Goal: Task Accomplishment & Management: Manage account settings

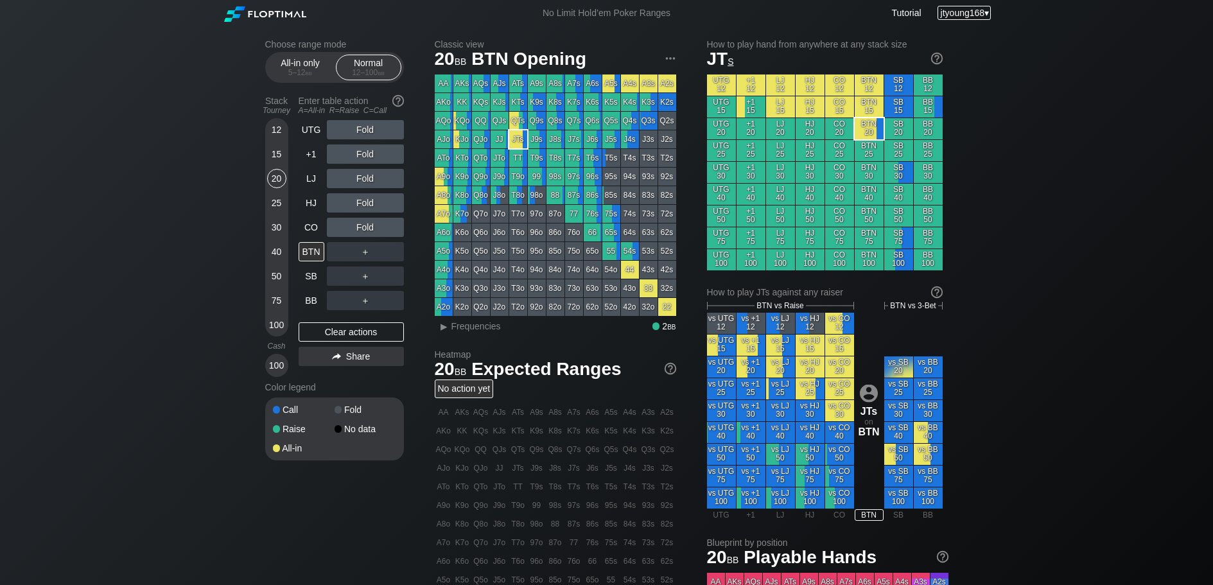
click at [942, 10] on span "jtyoung168" at bounding box center [962, 13] width 44 height 10
click at [940, 26] on div "My account" at bounding box center [954, 29] width 67 height 18
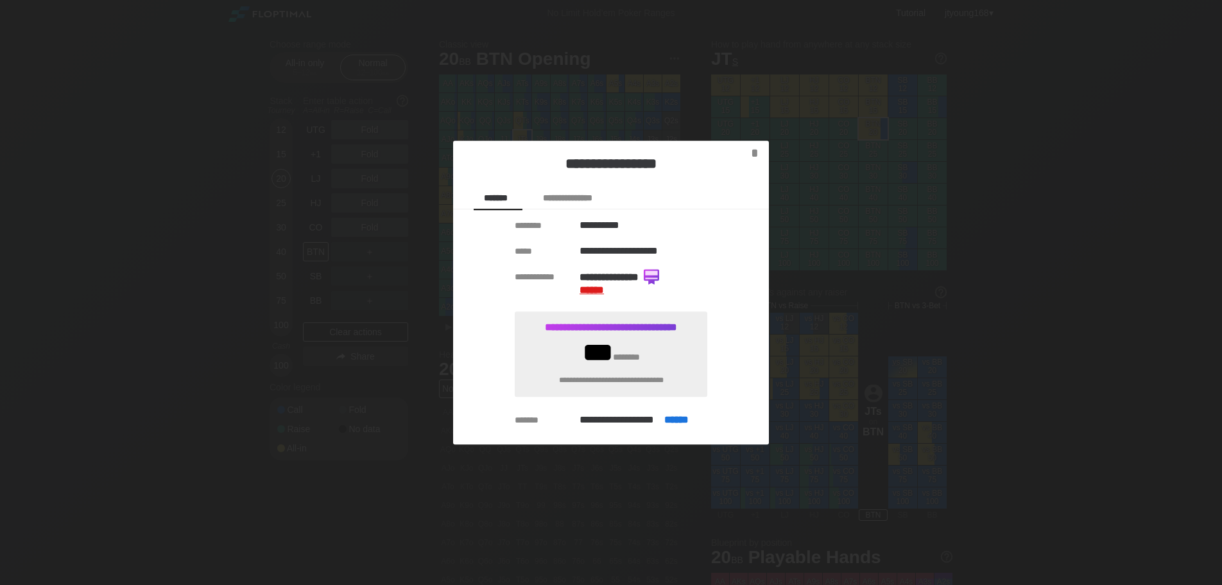
click at [593, 291] on span "******" at bounding box center [592, 290] width 24 height 10
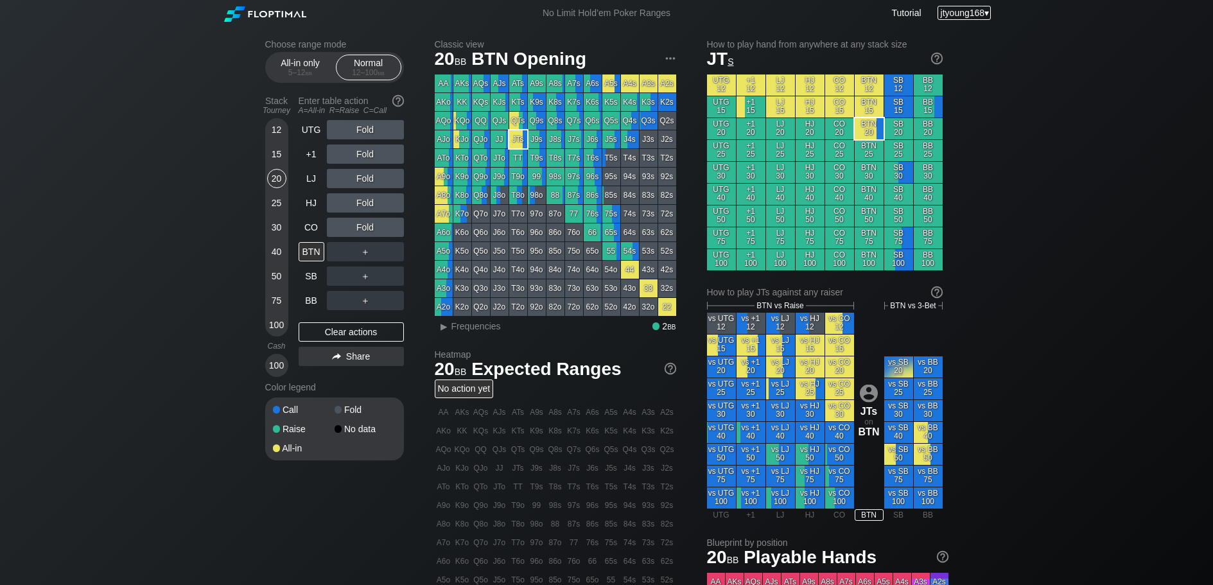
click at [955, 10] on span "jtyoung168" at bounding box center [962, 13] width 44 height 10
click at [953, 25] on div "My account" at bounding box center [954, 29] width 67 height 18
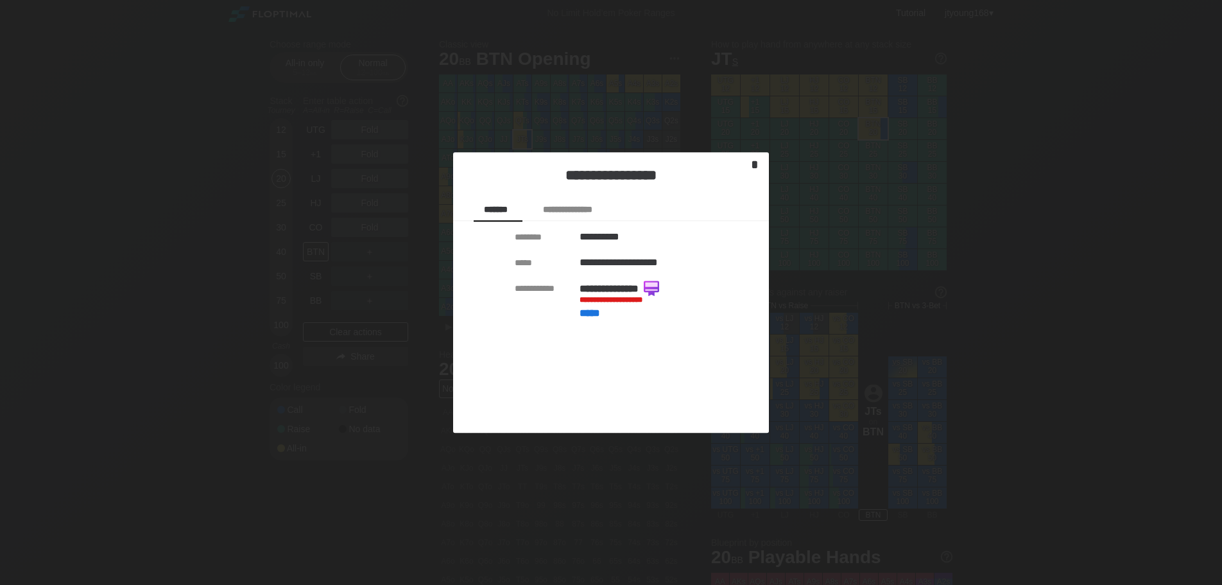
click at [752, 160] on div "*" at bounding box center [755, 164] width 18 height 15
